Goal: Find specific page/section: Find specific page/section

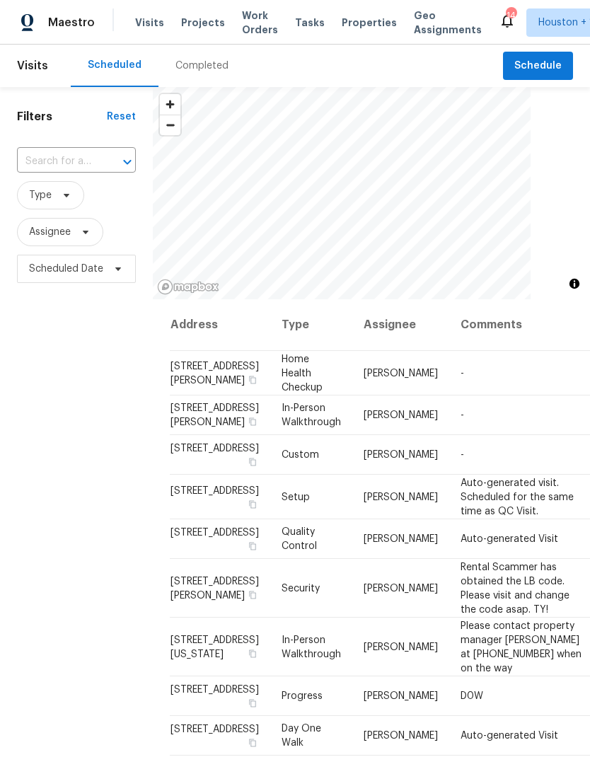
click at [190, 74] on div "Completed" at bounding box center [201, 66] width 87 height 42
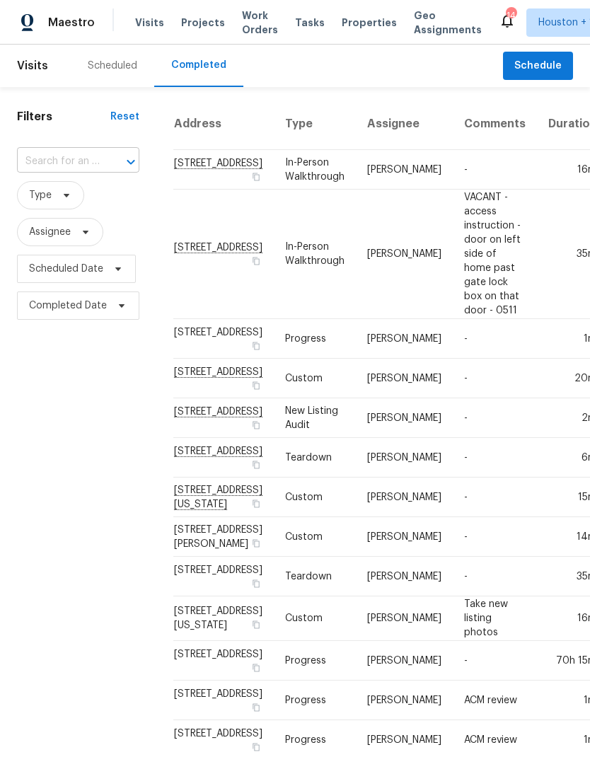
click at [37, 156] on input "text" at bounding box center [58, 162] width 83 height 22
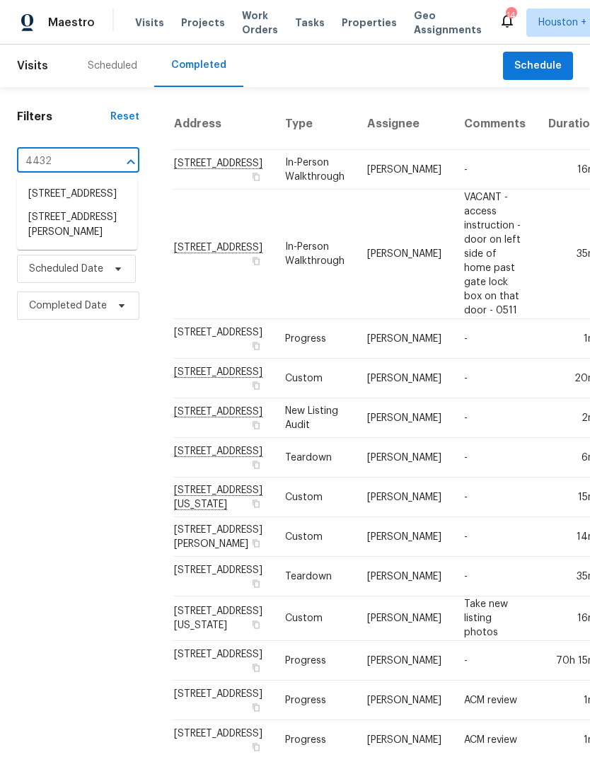
type input "4432 m"
click at [38, 218] on li "4432 Mae St, Friendswood, TX 77546" at bounding box center [77, 201] width 120 height 39
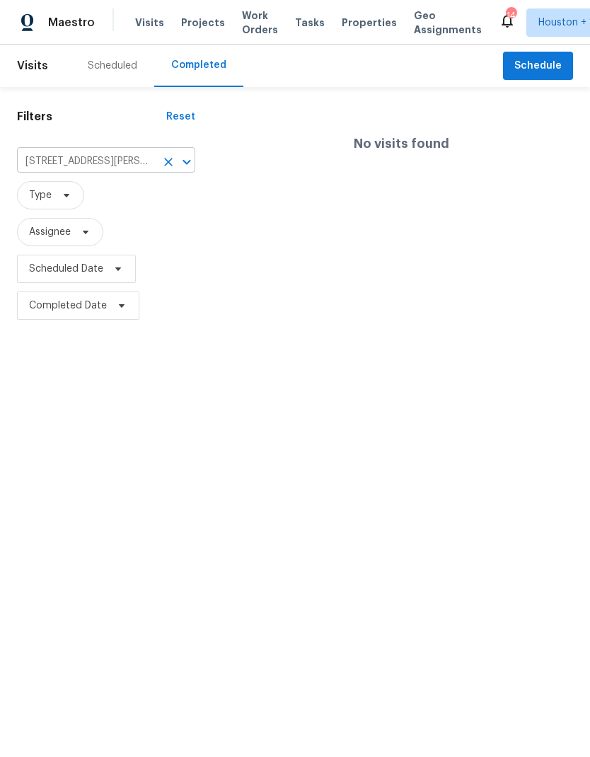
click at [168, 169] on icon "Clear" at bounding box center [168, 162] width 14 height 14
